Goal: Transaction & Acquisition: Purchase product/service

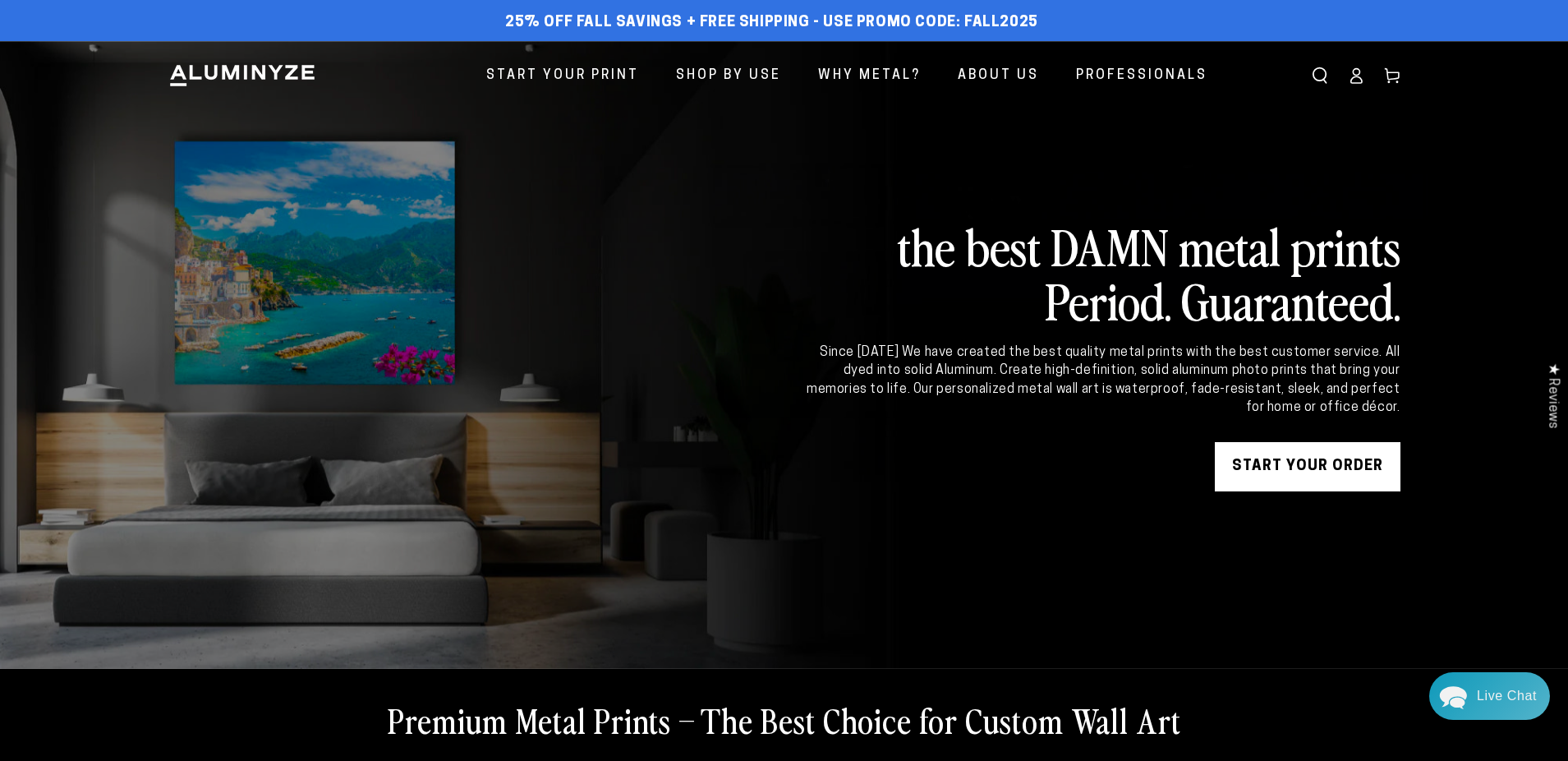
click at [1332, 475] on link "START YOUR Order" at bounding box center [1308, 467] width 186 height 49
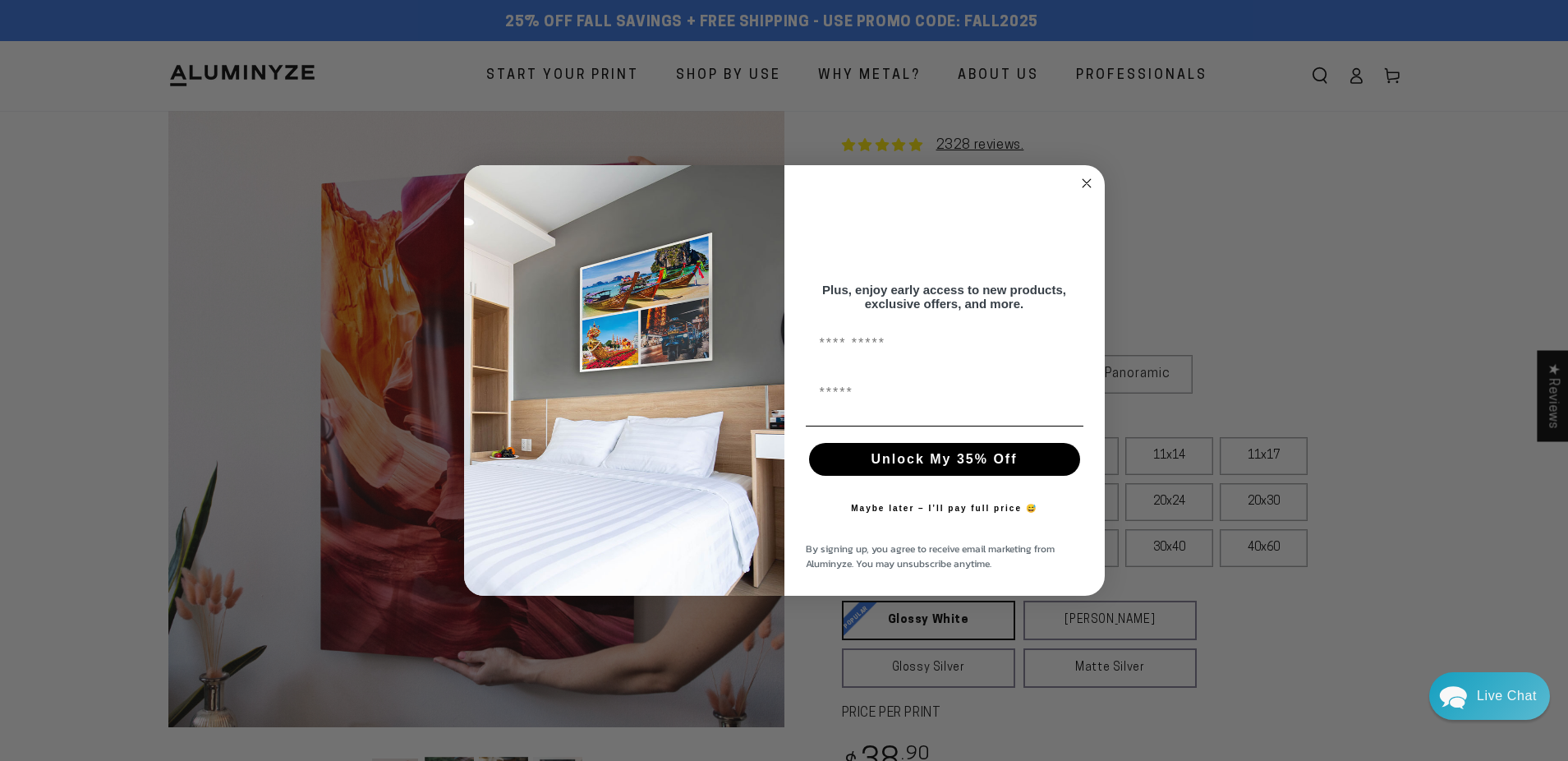
drag, startPoint x: 1069, startPoint y: 137, endPoint x: 1084, endPoint y: 176, distance: 41.8
click at [1068, 137] on div "Close dialog Get 35% Off + Free Shipping on Your First Order! Plus, enjoy early…" at bounding box center [784, 380] width 1568 height 761
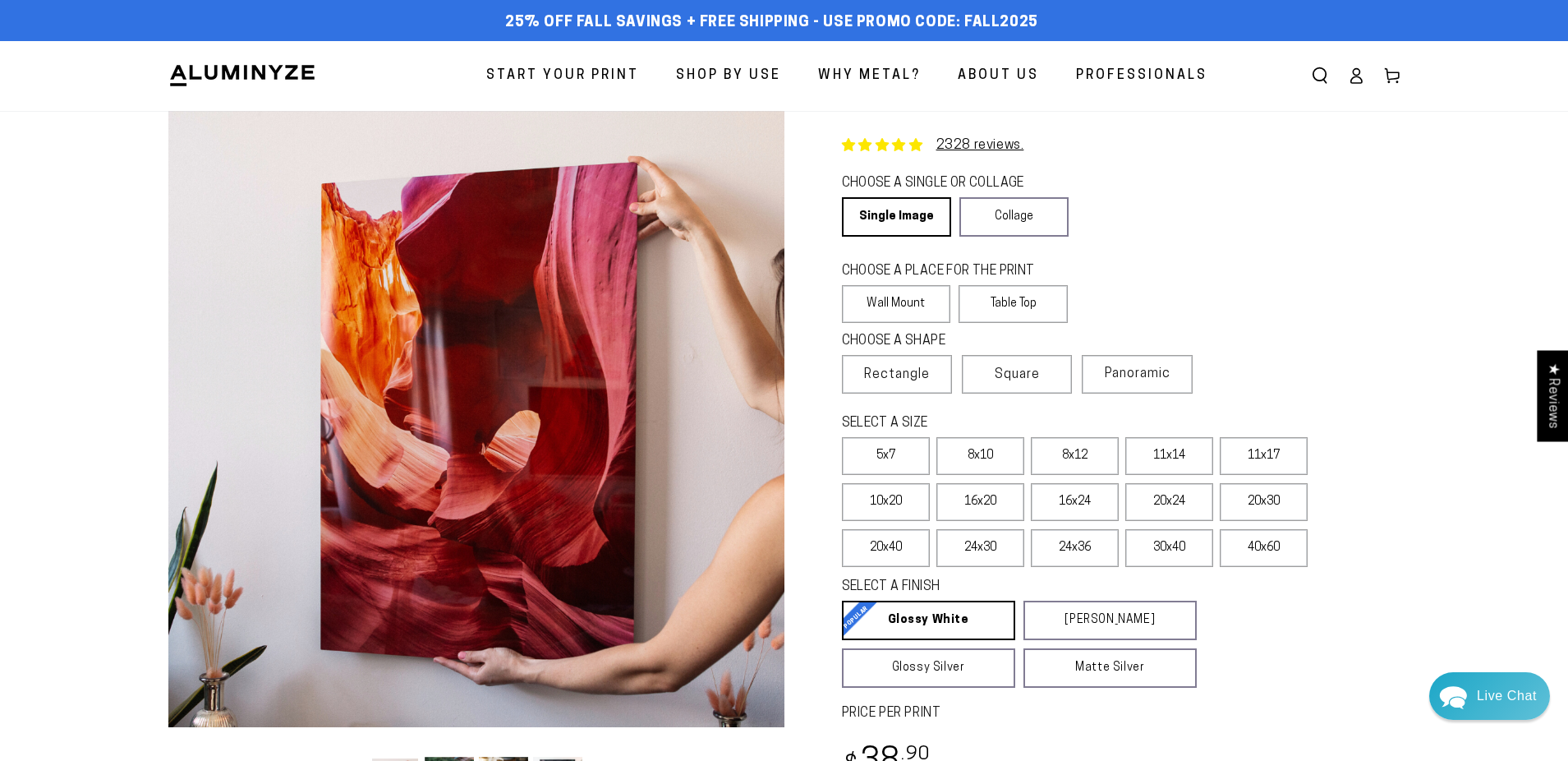
click at [1084, 209] on div "Close dialog Get 35% Off + Free Shipping on Your First Order! Plus, enjoy early…" at bounding box center [784, 424] width 640 height 430
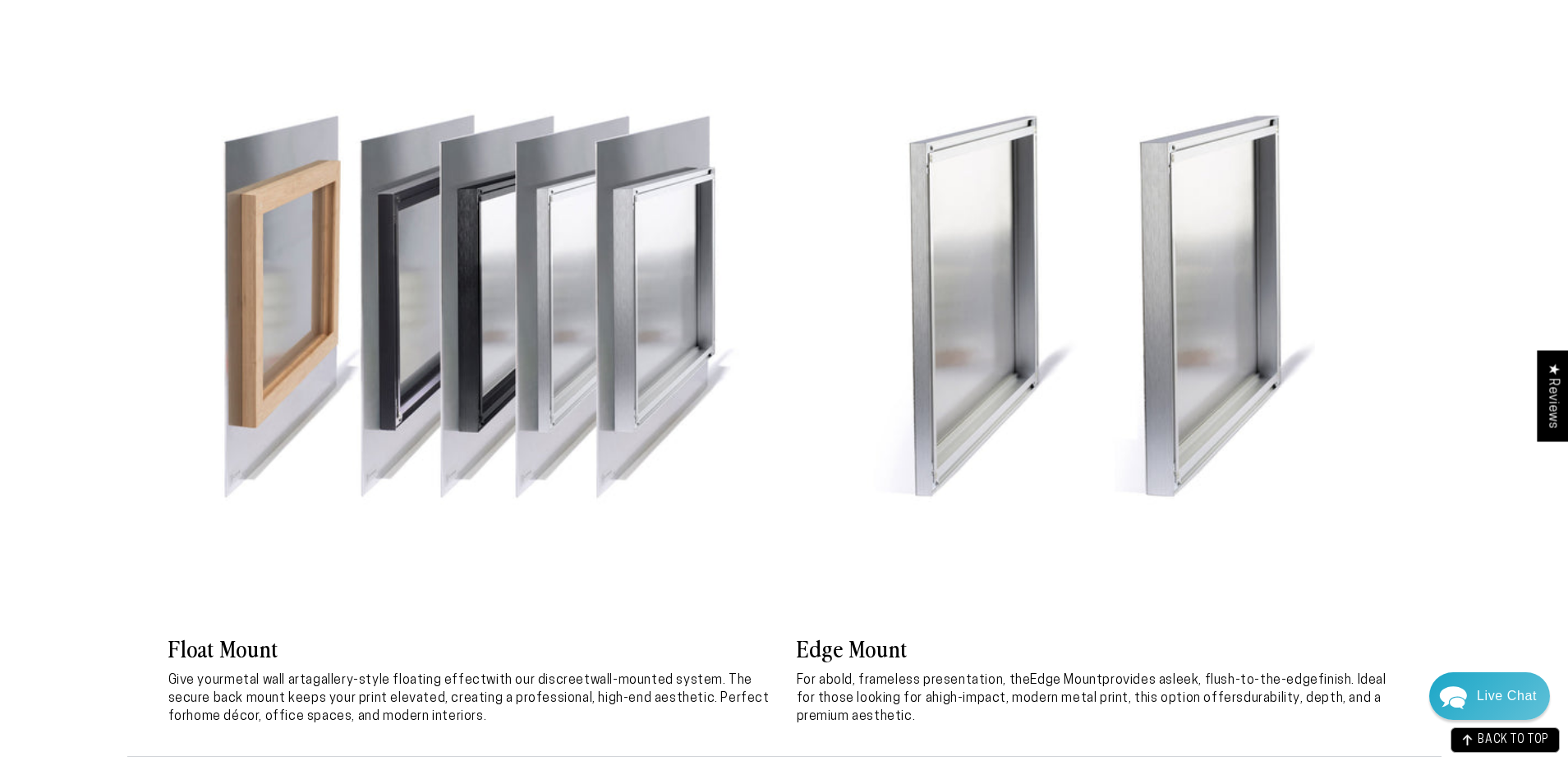
scroll to position [4902, 0]
